Goal: Task Accomplishment & Management: Use online tool/utility

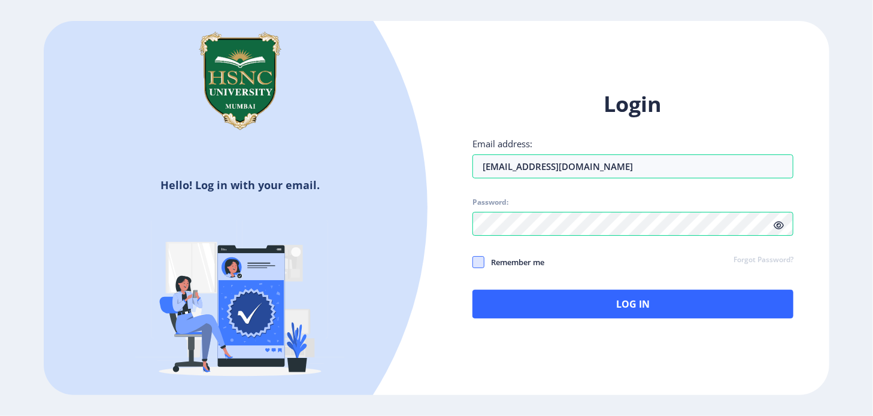
click at [480, 262] on span at bounding box center [478, 262] width 12 height 12
click at [473, 262] on input "Remember me" at bounding box center [472, 262] width 1 height 1
checkbox input "true"
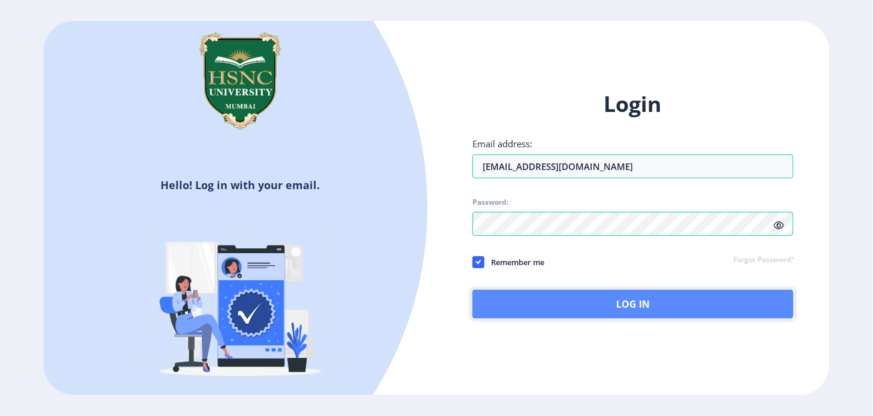
click at [589, 313] on button "Log In" at bounding box center [632, 304] width 321 height 29
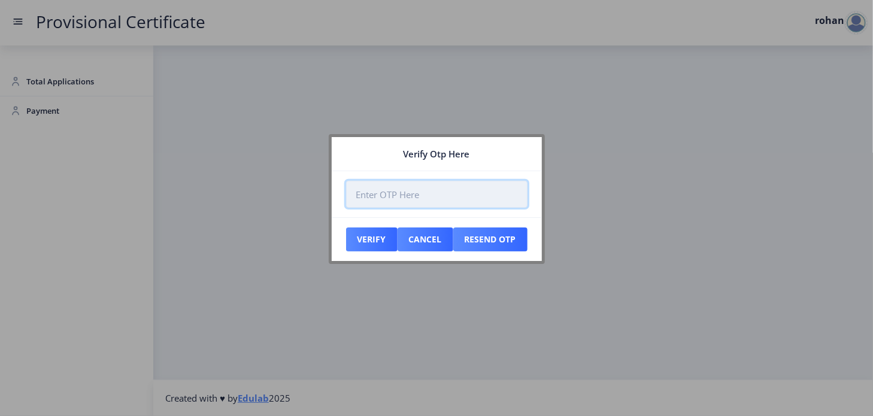
click at [377, 190] on input "number" at bounding box center [436, 194] width 181 height 27
type input "554831"
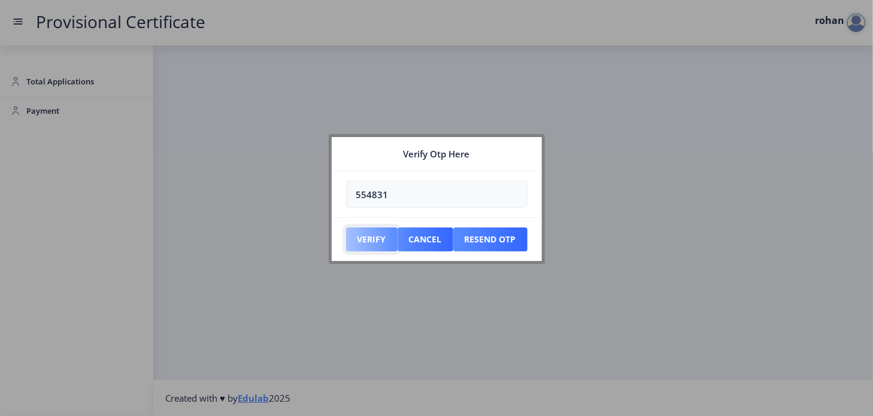
click at [369, 240] on button "Verify" at bounding box center [371, 240] width 51 height 24
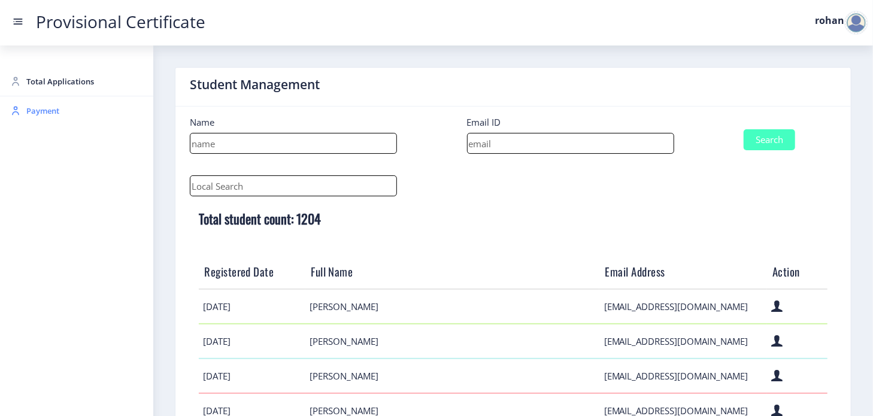
click at [43, 114] on span "Payment" at bounding box center [84, 111] width 117 height 14
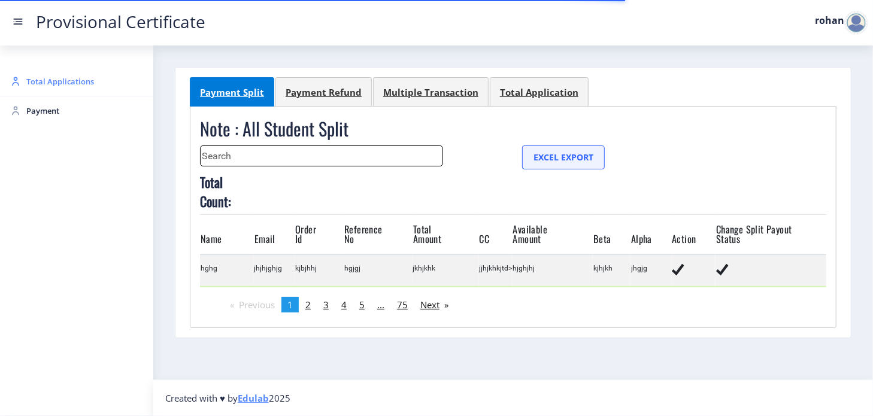
click at [67, 81] on span "Total Applications" at bounding box center [84, 81] width 117 height 14
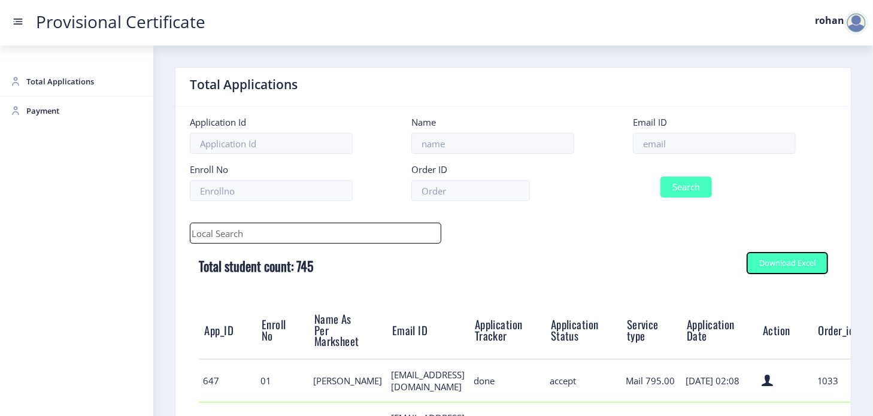
click at [767, 263] on div "Download Excel" at bounding box center [787, 263] width 56 height 9
